Goal: Find contact information: Find contact information

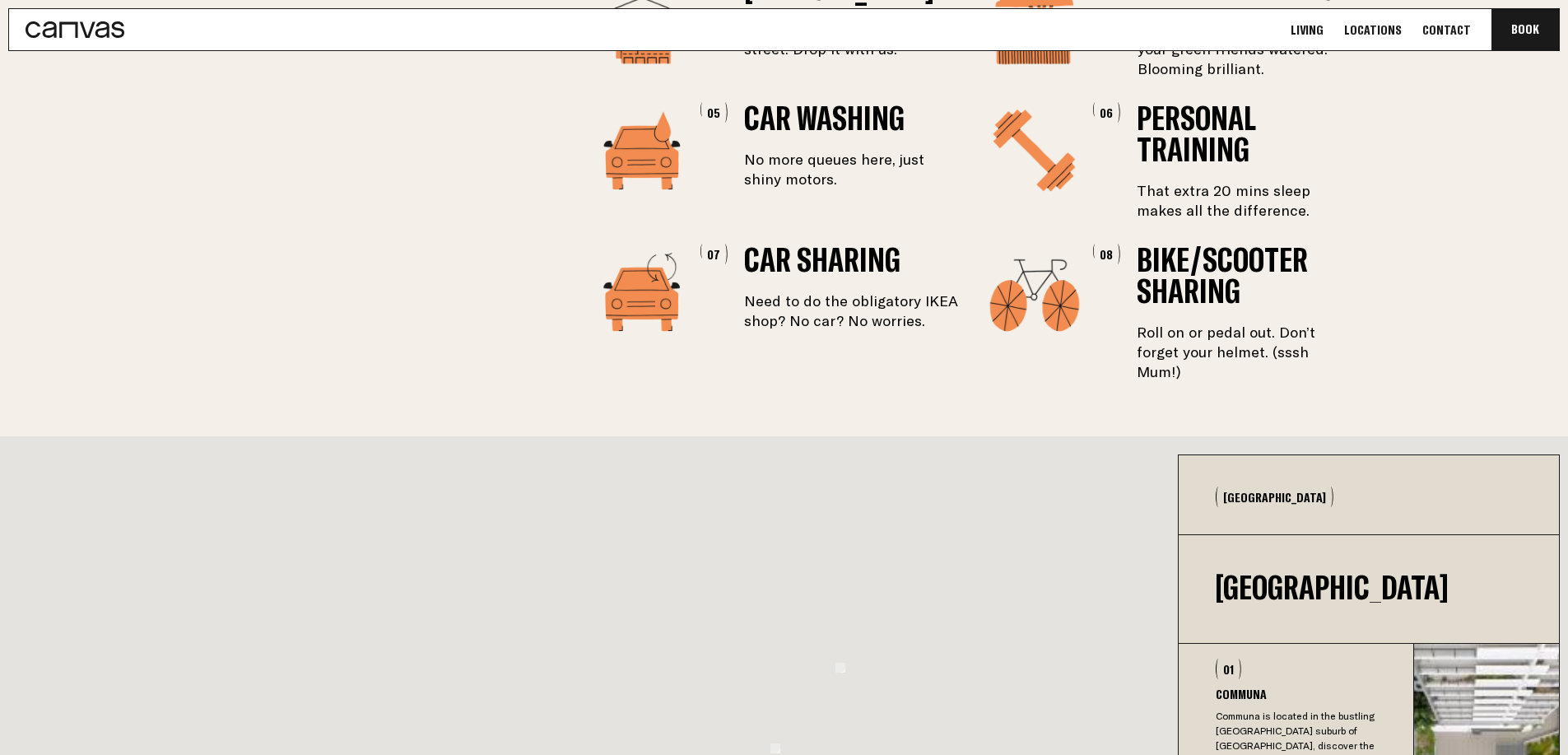
scroll to position [4139, 0]
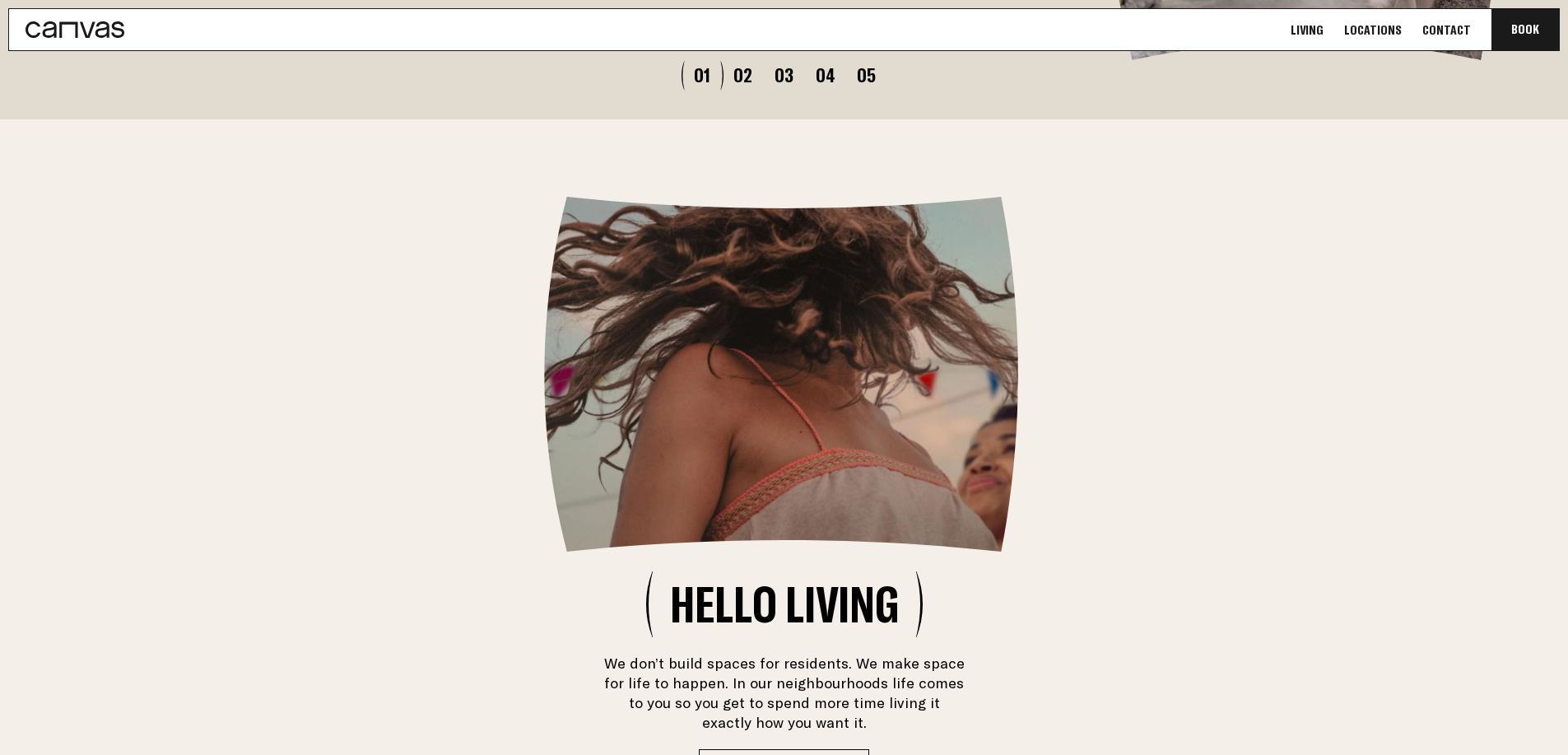
click at [1450, 23] on link "Contact" at bounding box center [1447, 29] width 59 height 17
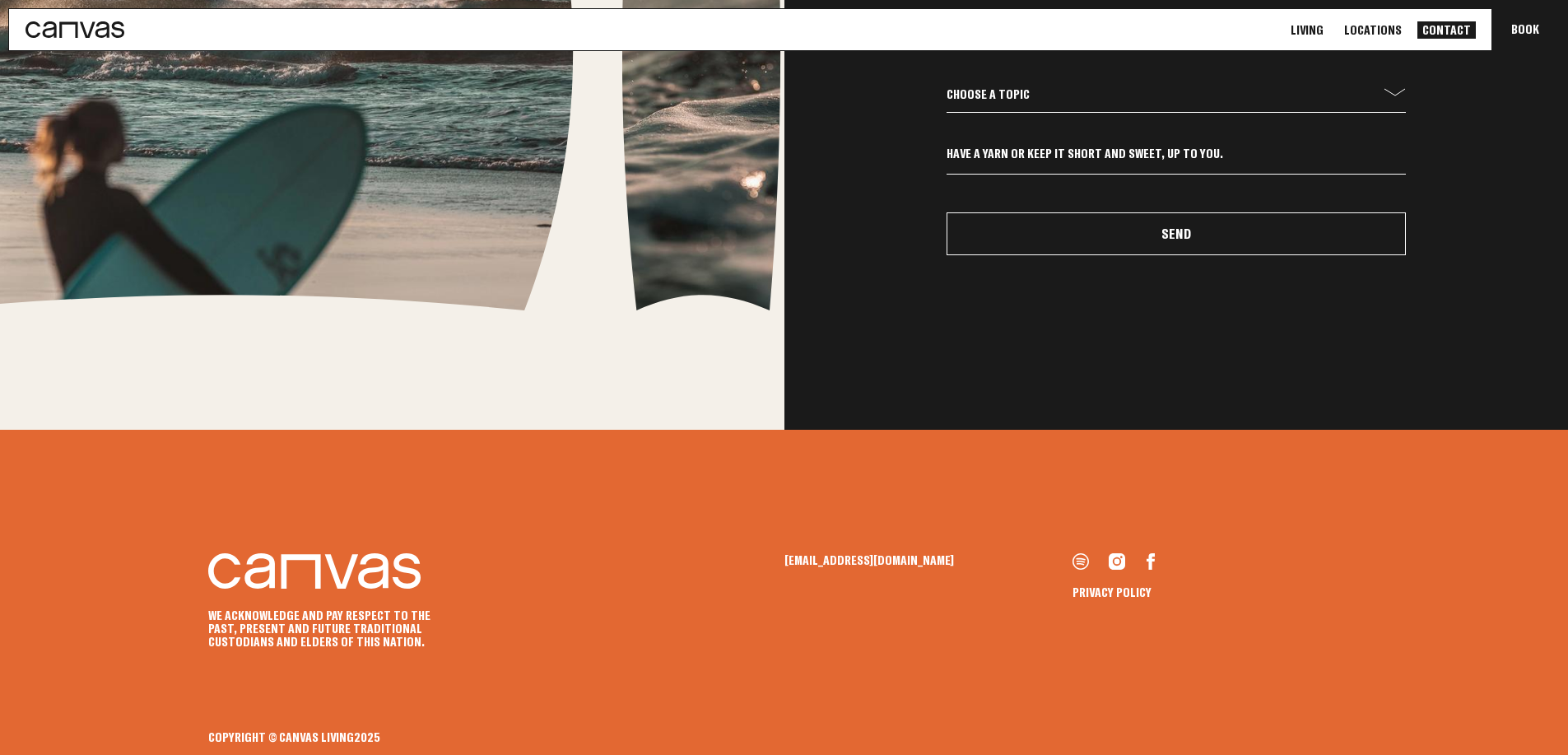
scroll to position [990, 0]
click at [1380, 27] on link "Locations" at bounding box center [1372, 29] width 67 height 17
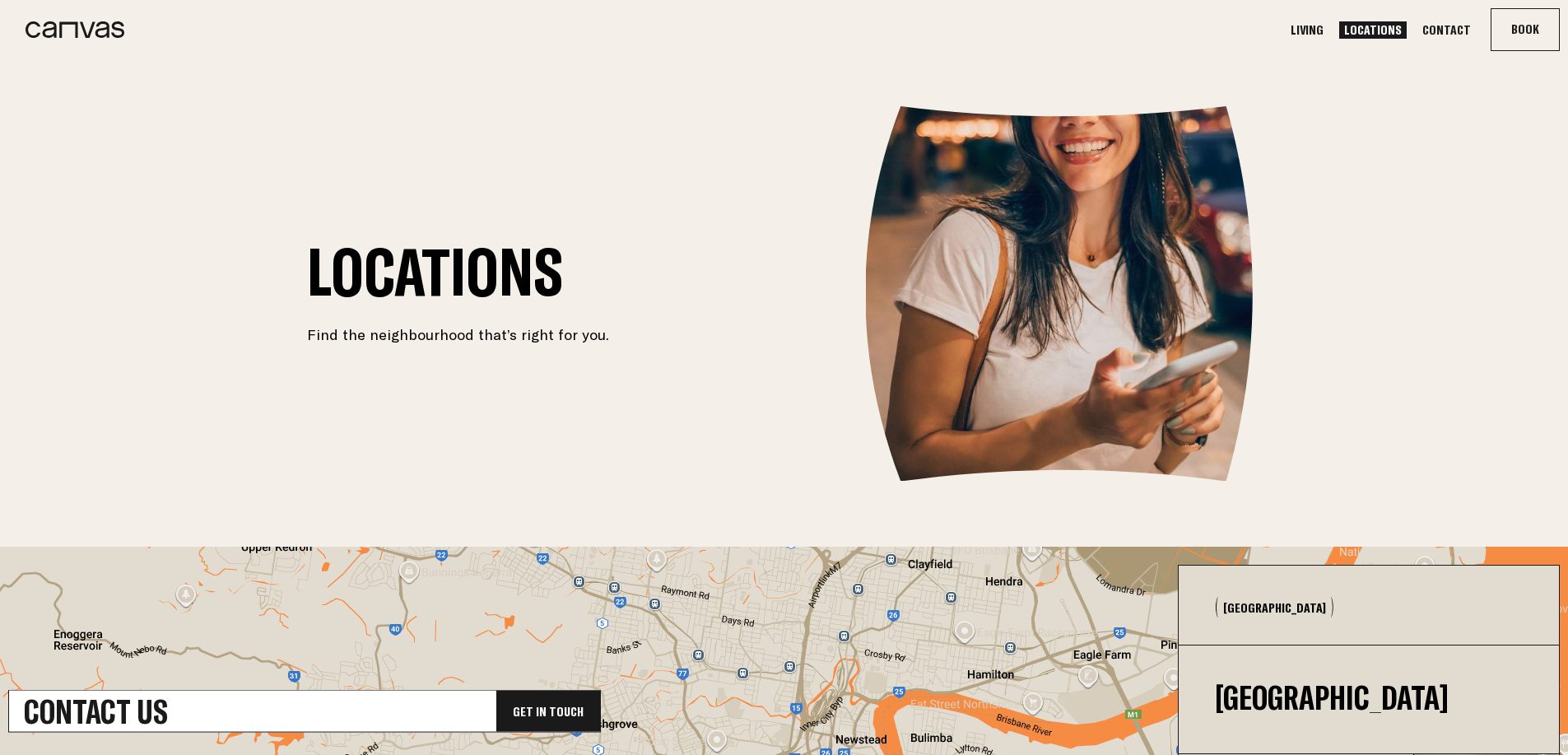
click at [222, 96] on div "Contact Us Get In Touch Locations Find the neighbourhood that’s right for you. …" at bounding box center [784, 618] width 1568 height 1121
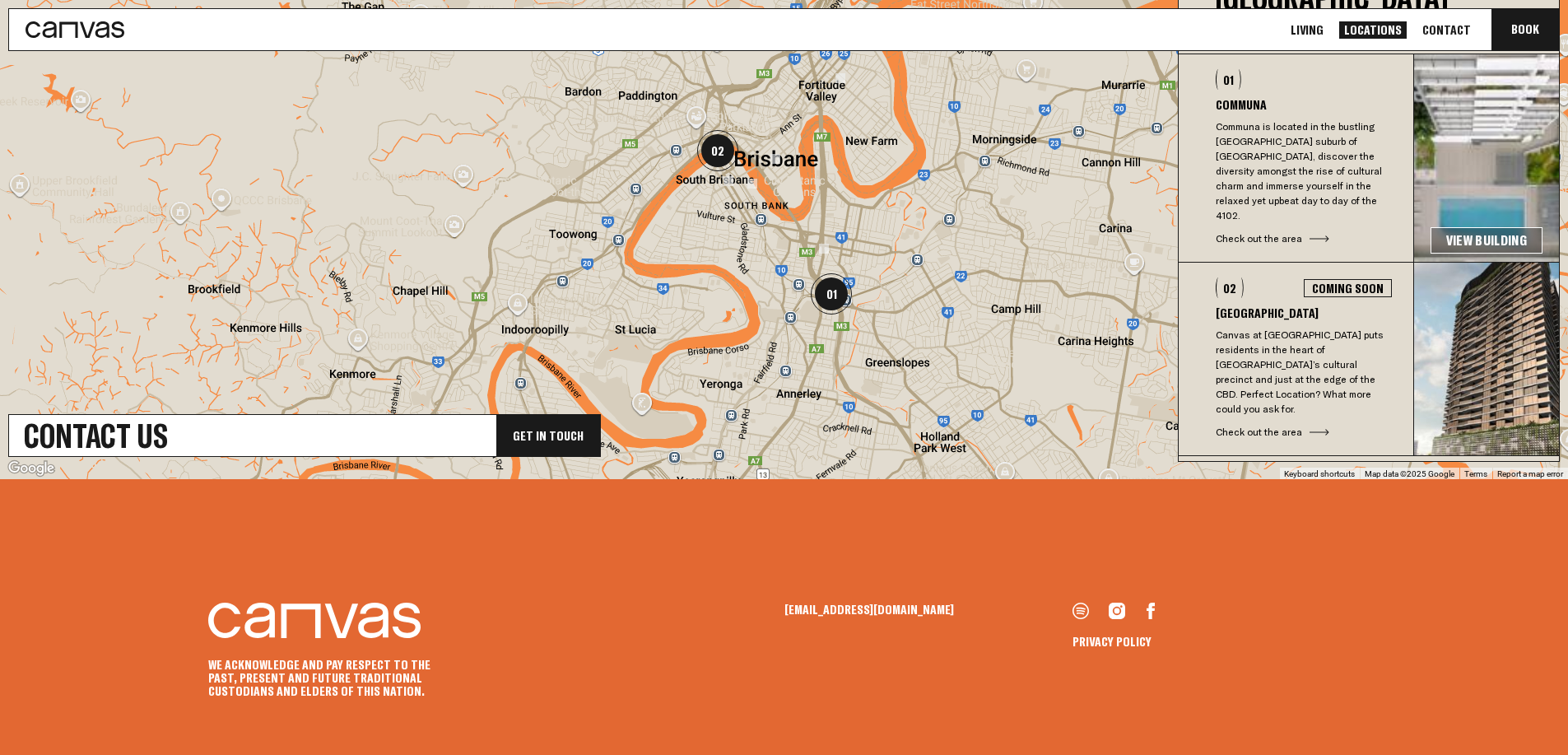
scroll to position [699, 0]
